Goal: Find specific page/section: Find specific page/section

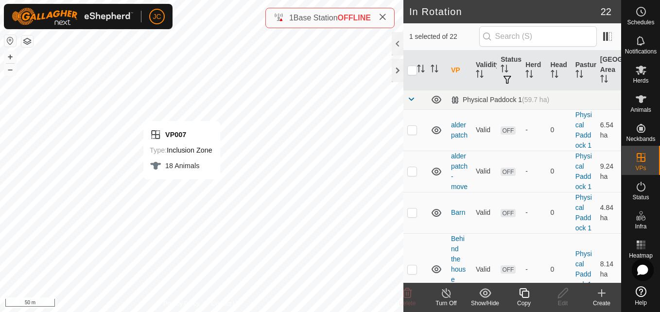
checkbox input "true"
checkbox input "false"
click at [653, 81] on div "Herds" at bounding box center [641, 72] width 38 height 29
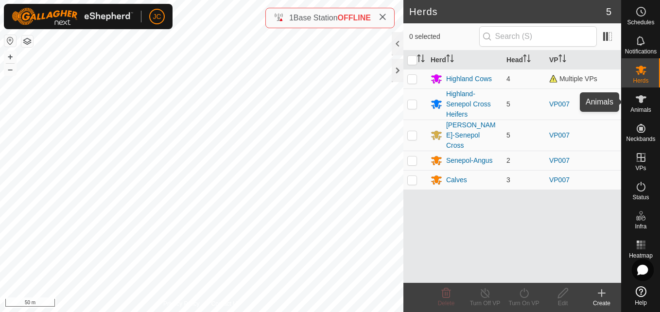
click at [647, 109] on span "Animals" at bounding box center [640, 110] width 21 height 6
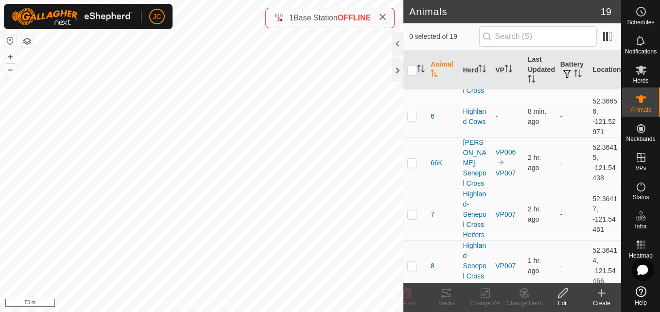
scroll to position [643, 0]
